Goal: Task Accomplishment & Management: Manage account settings

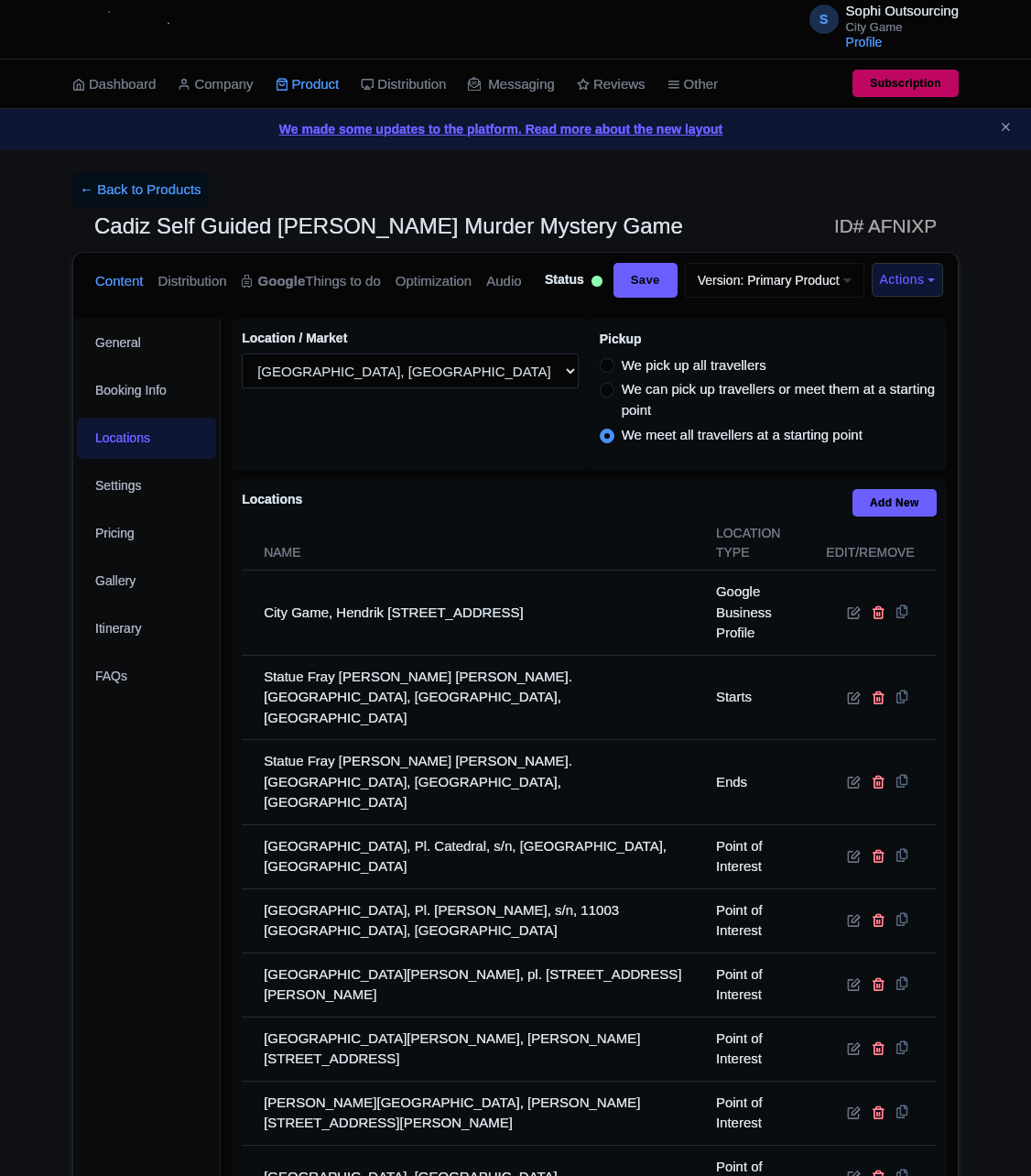
select select
click at [0, 0] on div "Contact Support" at bounding box center [0, 0] width 0 height 0
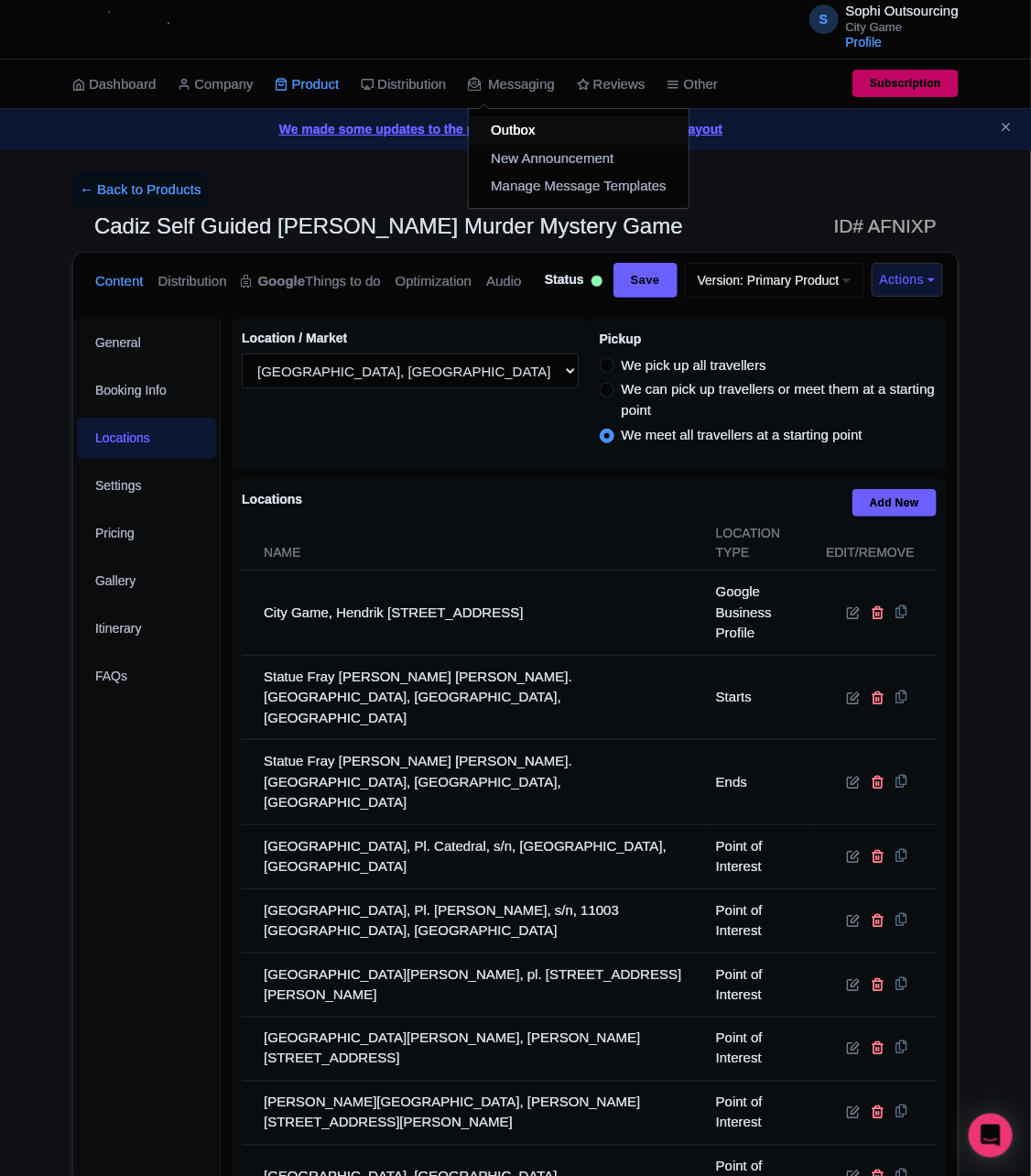
scroll to position [2941, 0]
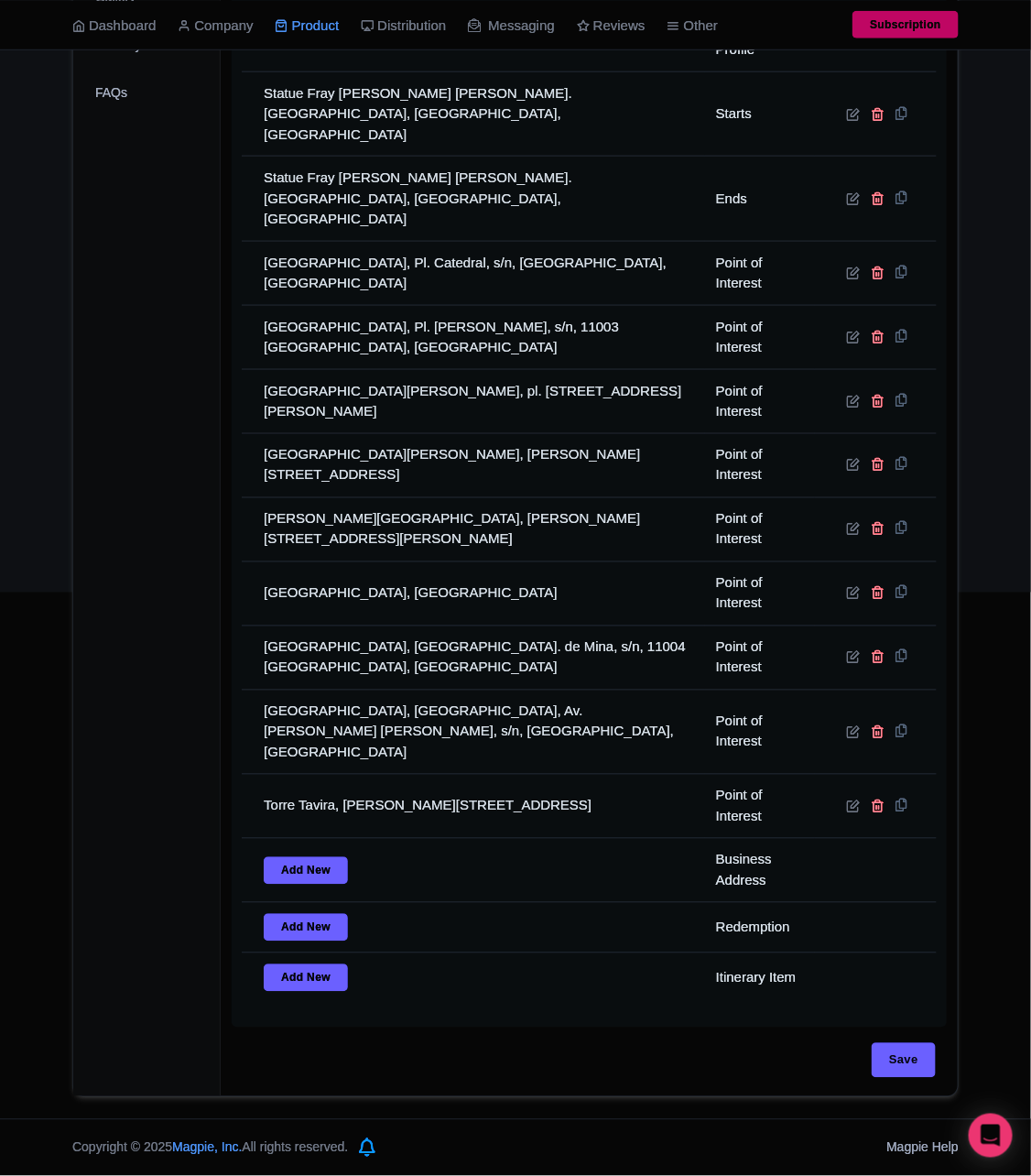
drag, startPoint x: 57, startPoint y: 246, endPoint x: 605, endPoint y: 737, distance: 735.8
click at [0, 0] on div "Base TimeZone (GMT-12:00) International Date Line West (GMT-11:00) [US_STATE] (…" at bounding box center [0, 0] width 0 height 0
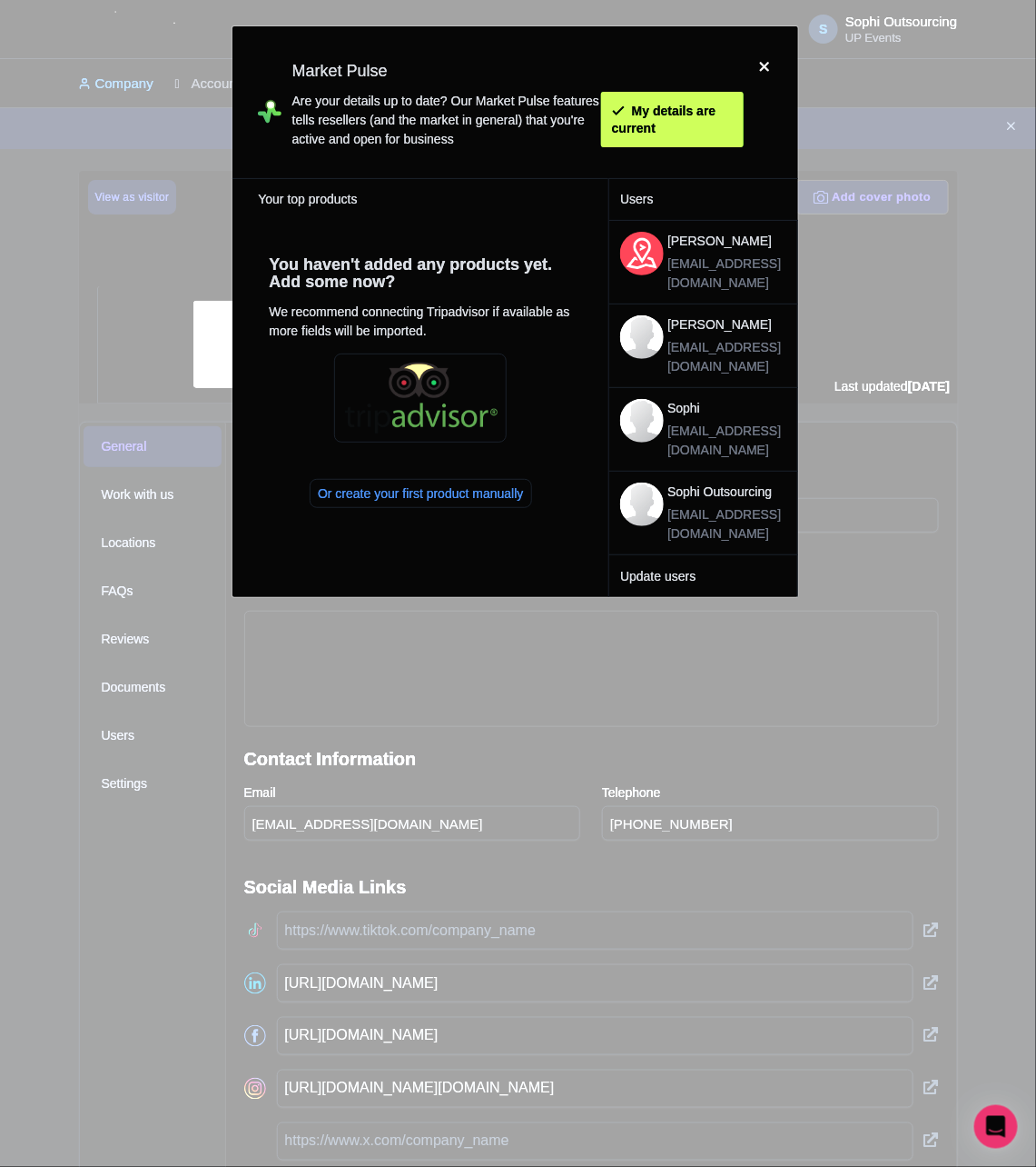
click at [766, 79] on div at bounding box center [765, 101] width 43 height 122
click at [767, 66] on div at bounding box center [765, 101] width 43 height 122
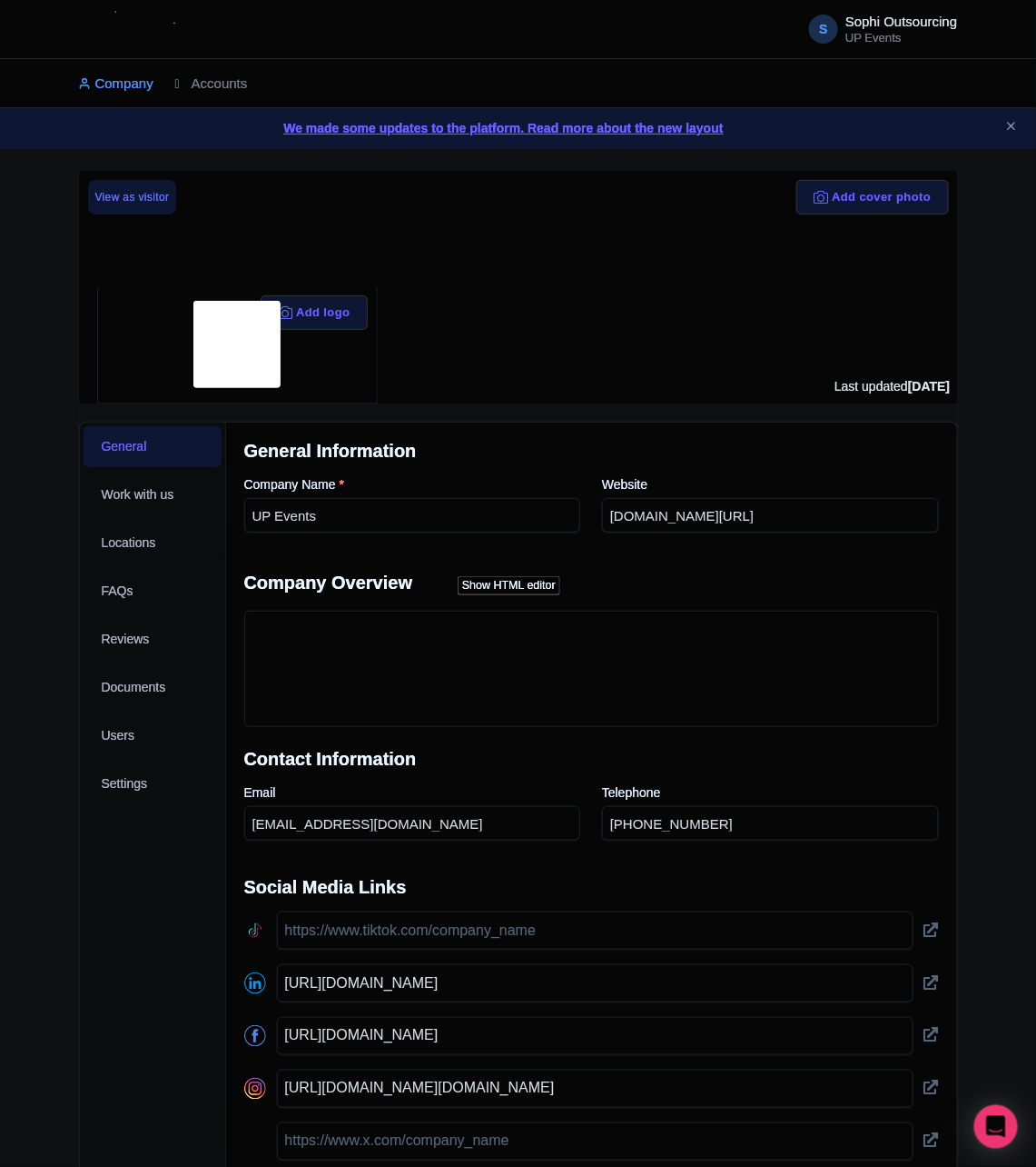
click at [712, 105] on li at bounding box center [613, 83] width 711 height 49
